Goal: Task Accomplishment & Management: Manage account settings

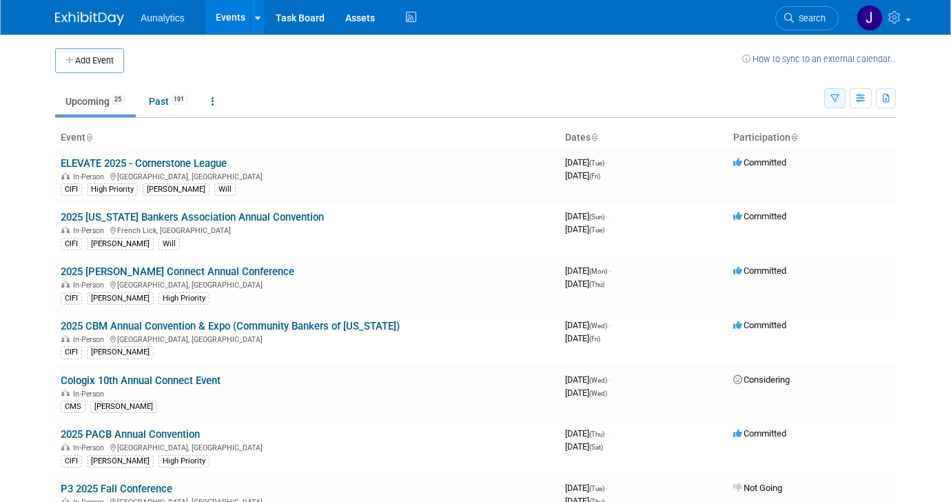
click at [837, 98] on icon "button" at bounding box center [834, 98] width 9 height 9
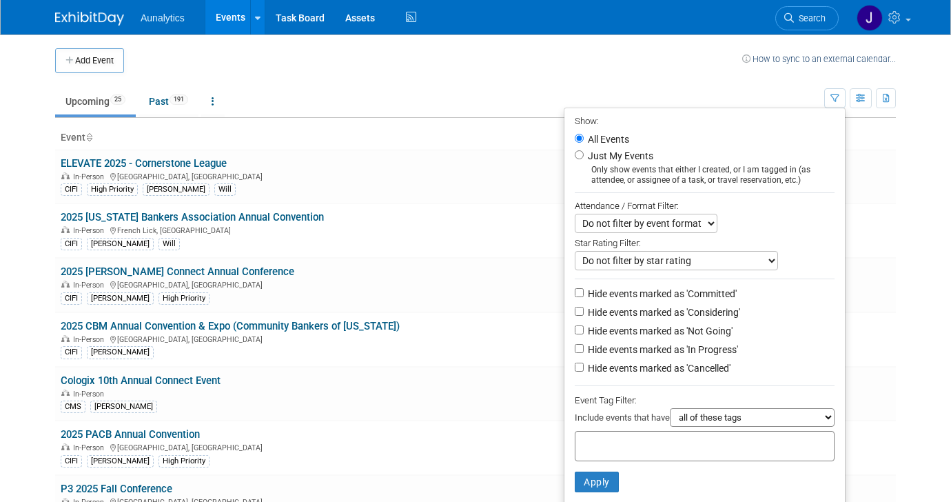
click at [626, 291] on label "Hide events marked as 'Committed'" at bounding box center [661, 294] width 152 height 14
click at [584, 291] on input "Hide events marked as 'Committed'" at bounding box center [579, 292] width 9 height 9
click at [625, 296] on label "Hide events marked as 'Committed'" at bounding box center [661, 294] width 152 height 14
click at [584, 296] on input "Hide events marked as 'Committed'" at bounding box center [579, 292] width 9 height 9
checkbox input "false"
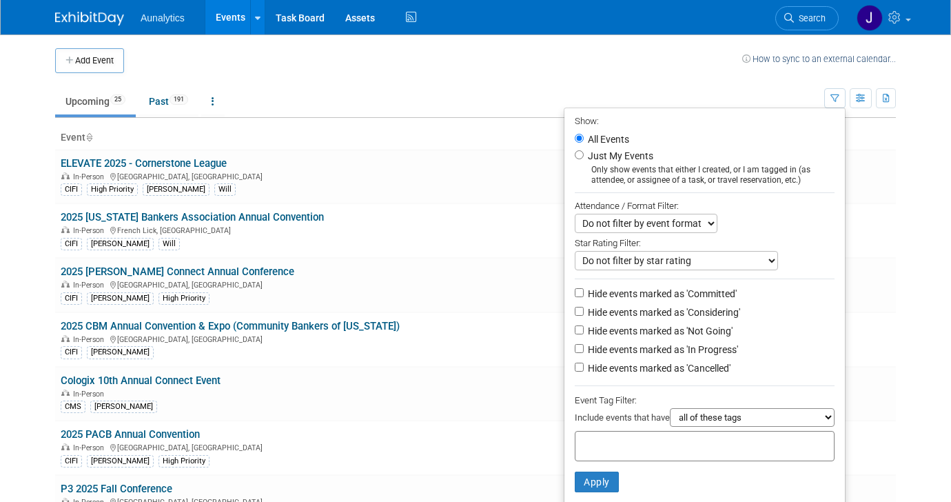
click at [617, 329] on label "Hide events marked as 'Not Going'" at bounding box center [658, 331] width 147 height 14
click at [584, 329] on input "Hide events marked as 'Not Going'" at bounding box center [579, 329] width 9 height 9
checkbox input "true"
click at [589, 481] on button "Apply" at bounding box center [597, 481] width 44 height 21
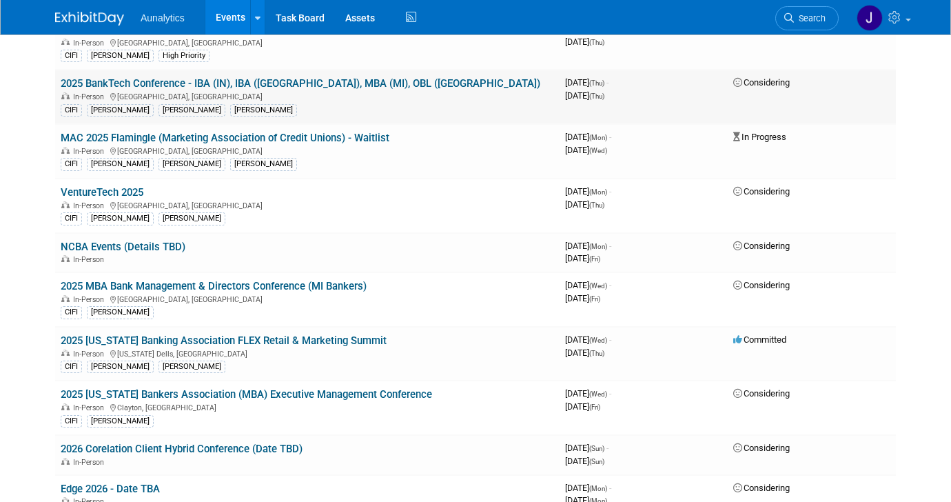
scroll to position [571, 0]
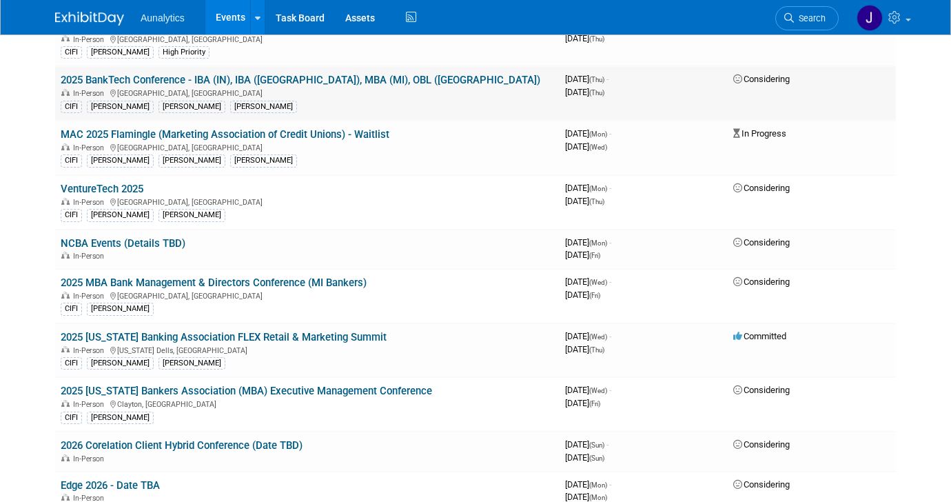
click at [269, 81] on link "2025 BankTech Conference - IBA (IN), IBA ([GEOGRAPHIC_DATA]), MBA (MI), OBL ([G…" at bounding box center [301, 80] width 480 height 12
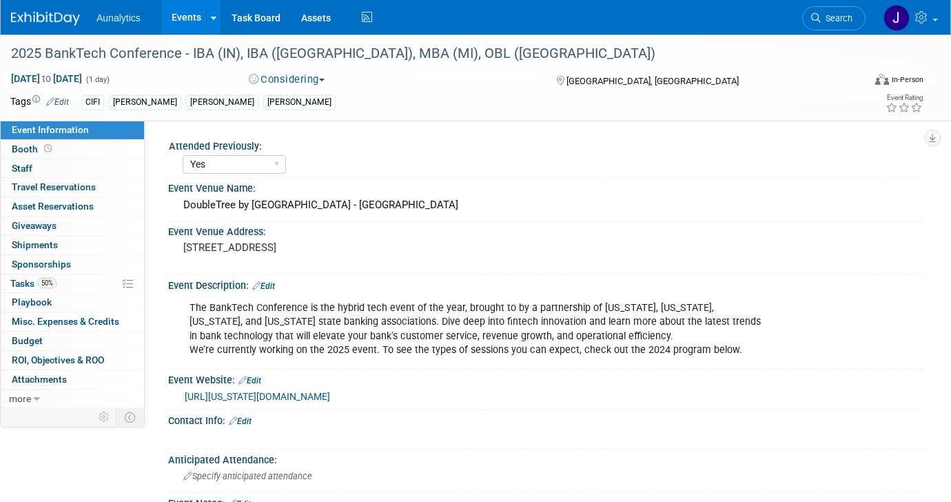
select select "Yes"
select select "Submitted"
click at [243, 395] on link "[URL][US_STATE][DOMAIN_NAME]" at bounding box center [257, 396] width 145 height 11
